Goal: Find specific page/section: Find specific page/section

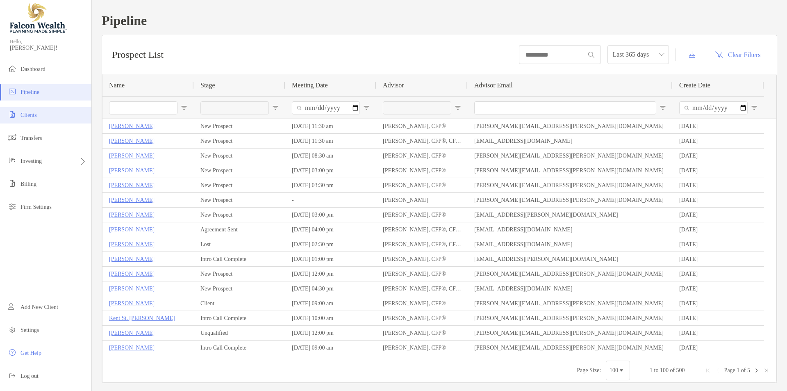
click at [51, 118] on li "Clients" at bounding box center [45, 115] width 91 height 16
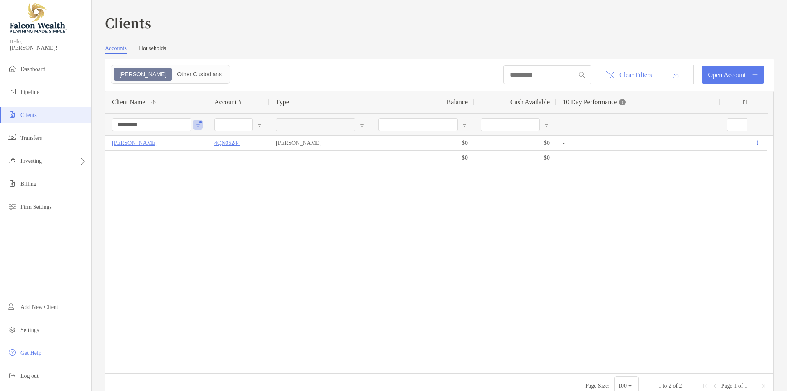
click at [137, 122] on input "********" at bounding box center [152, 124] width 80 height 13
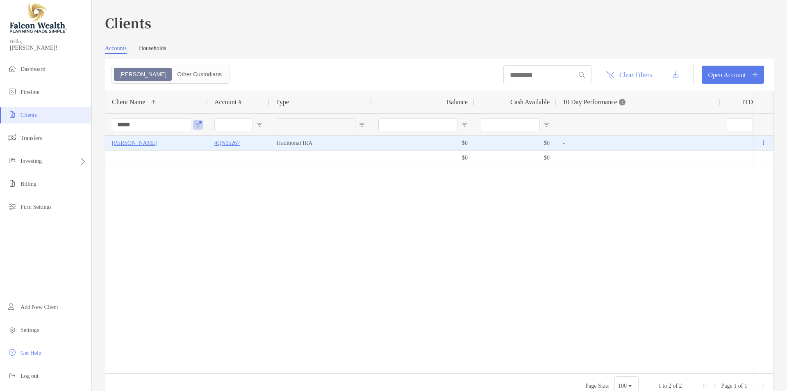
type input "*****"
click at [157, 141] on p "[PERSON_NAME]" at bounding box center [135, 143] width 46 height 10
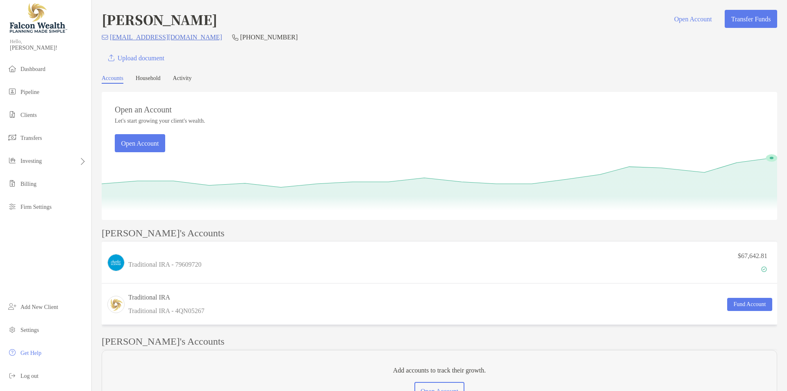
click at [337, 34] on div "[EMAIL_ADDRESS][DOMAIN_NAME] [PHONE_NUMBER]" at bounding box center [440, 37] width 676 height 10
click at [217, 16] on h4 "[PERSON_NAME]" at bounding box center [160, 19] width 116 height 19
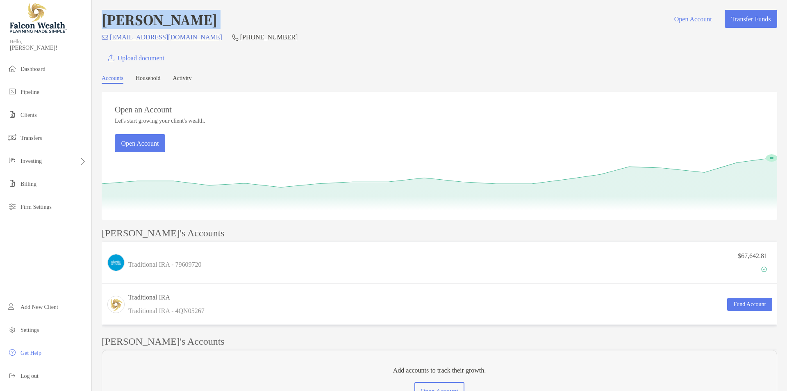
click at [303, 26] on div "[PERSON_NAME] Open Account Transfer Funds" at bounding box center [440, 19] width 676 height 19
click at [217, 20] on h4 "[PERSON_NAME]" at bounding box center [160, 19] width 116 height 19
click at [351, 27] on div "[PERSON_NAME] Open Account Transfer Funds" at bounding box center [440, 19] width 676 height 19
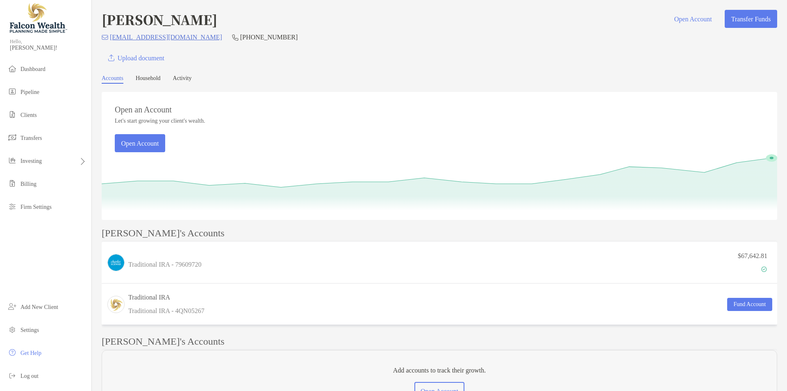
click at [351, 27] on div "[PERSON_NAME] Open Account Transfer Funds" at bounding box center [440, 19] width 676 height 19
click at [217, 16] on h4 "[PERSON_NAME]" at bounding box center [160, 19] width 116 height 19
click at [290, 28] on div "[PERSON_NAME] Open Account Transfer Funds" at bounding box center [440, 19] width 676 height 19
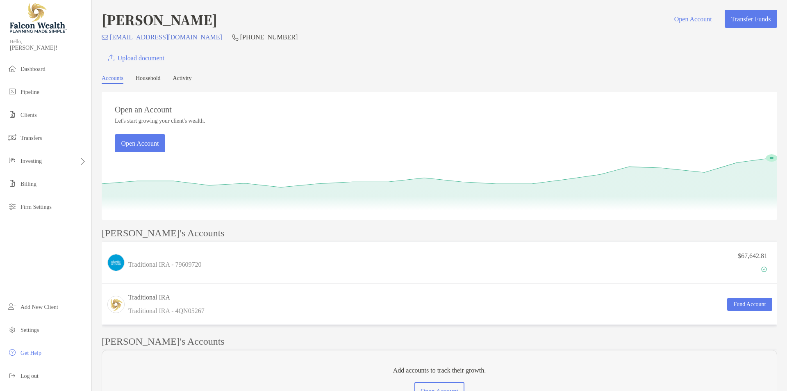
click at [217, 17] on h4 "[PERSON_NAME]" at bounding box center [160, 19] width 116 height 19
drag, startPoint x: 234, startPoint y: 17, endPoint x: 290, endPoint y: 25, distance: 56.7
click at [217, 17] on h4 "[PERSON_NAME]" at bounding box center [160, 19] width 116 height 19
click at [290, 25] on div "[PERSON_NAME] Open Account Transfer Funds" at bounding box center [440, 19] width 676 height 19
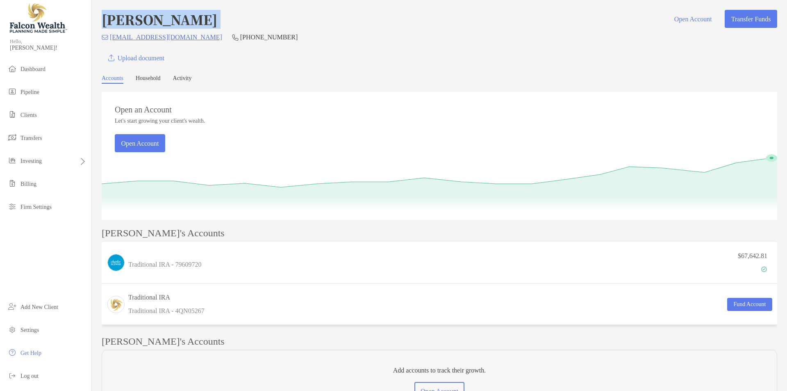
click at [217, 26] on h4 "[PERSON_NAME]" at bounding box center [160, 19] width 116 height 19
click at [217, 23] on h4 "[PERSON_NAME]" at bounding box center [160, 19] width 116 height 19
click at [279, 23] on div "[PERSON_NAME] Open Account Transfer Funds" at bounding box center [440, 19] width 676 height 19
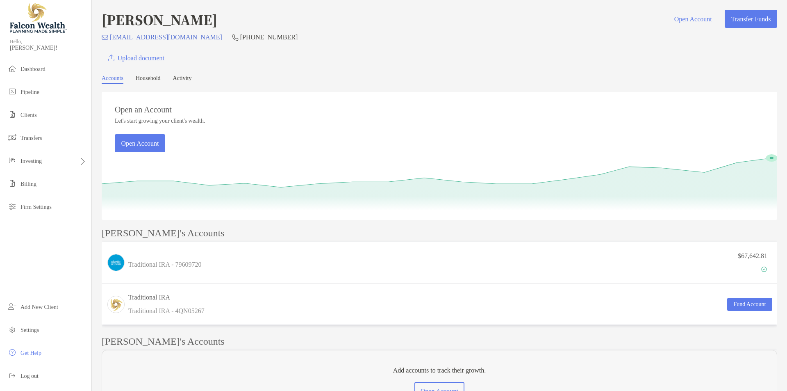
click at [217, 18] on h4 "[PERSON_NAME]" at bounding box center [160, 19] width 116 height 19
click at [290, 29] on div "[PERSON_NAME] Open Account Transfer Funds [EMAIL_ADDRESS][DOMAIN_NAME] [PHONE_N…" at bounding box center [440, 38] width 676 height 57
click at [217, 19] on h4 "[PERSON_NAME]" at bounding box center [160, 19] width 116 height 19
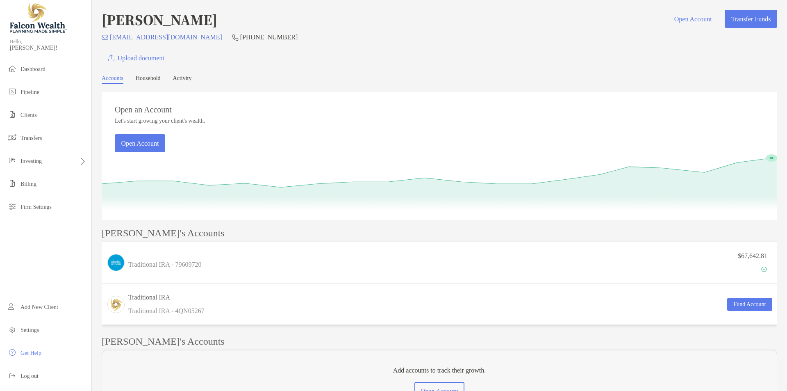
click at [217, 19] on h4 "[PERSON_NAME]" at bounding box center [160, 19] width 116 height 19
drag, startPoint x: 280, startPoint y: 26, endPoint x: 217, endPoint y: 9, distance: 66.4
click at [280, 26] on div "[PERSON_NAME] Open Account Transfer Funds" at bounding box center [440, 19] width 676 height 19
click at [217, 21] on h4 "[PERSON_NAME]" at bounding box center [160, 19] width 116 height 19
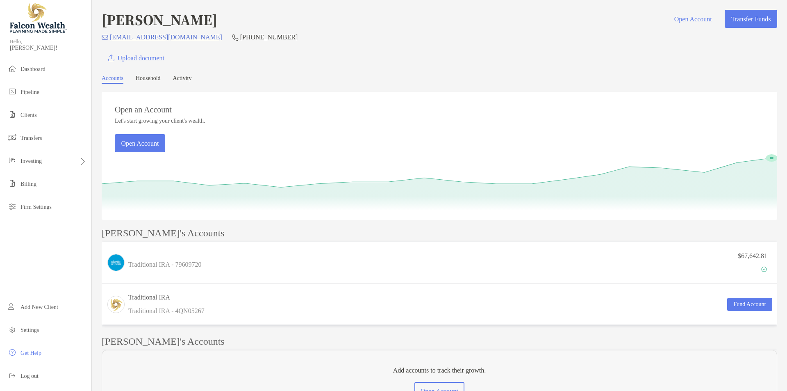
click at [217, 21] on h4 "[PERSON_NAME]" at bounding box center [160, 19] width 116 height 19
